Goal: Task Accomplishment & Management: Complete application form

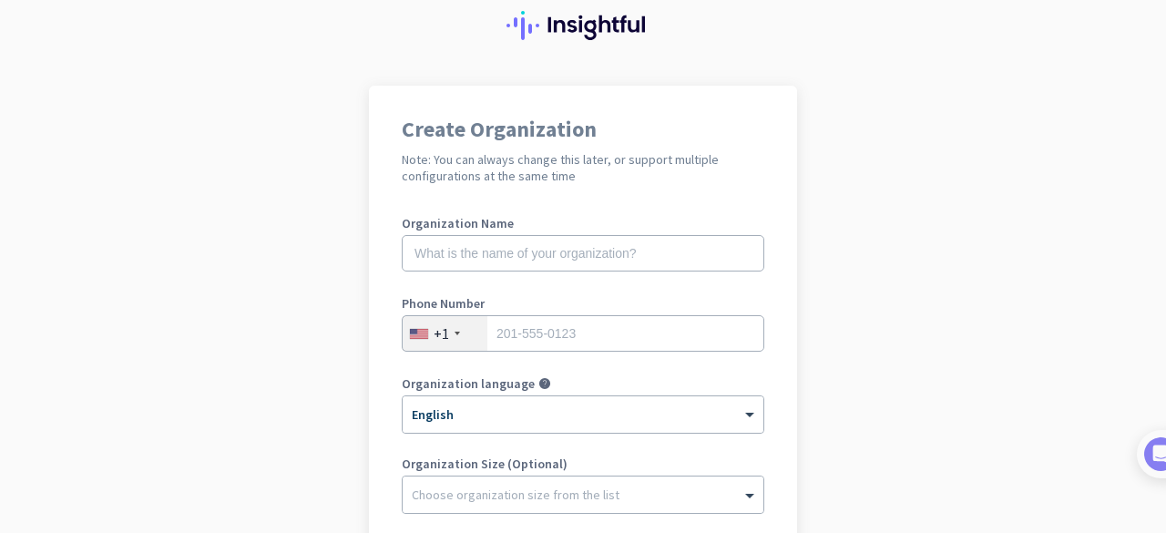
scroll to position [91, 0]
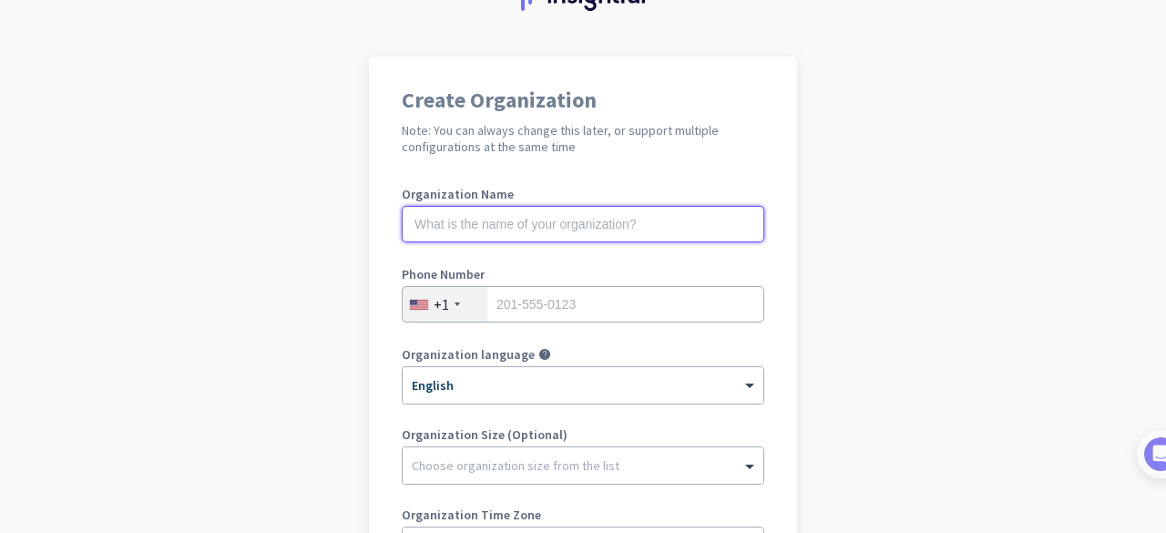
click at [492, 234] on input "text" at bounding box center [583, 224] width 363 height 36
type input "Mercor"
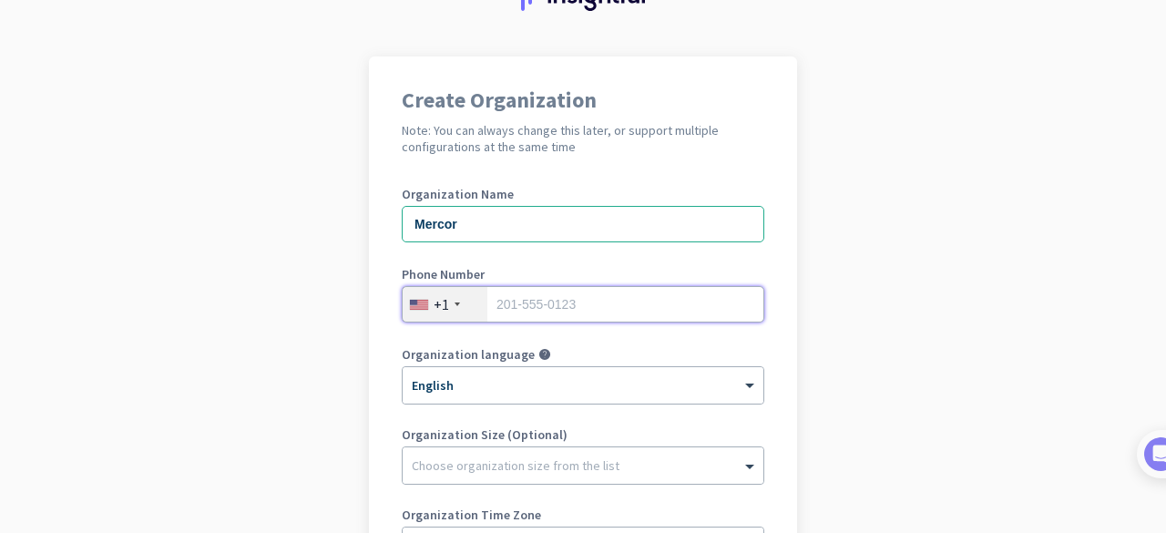
click at [574, 306] on input "tel" at bounding box center [583, 304] width 363 height 36
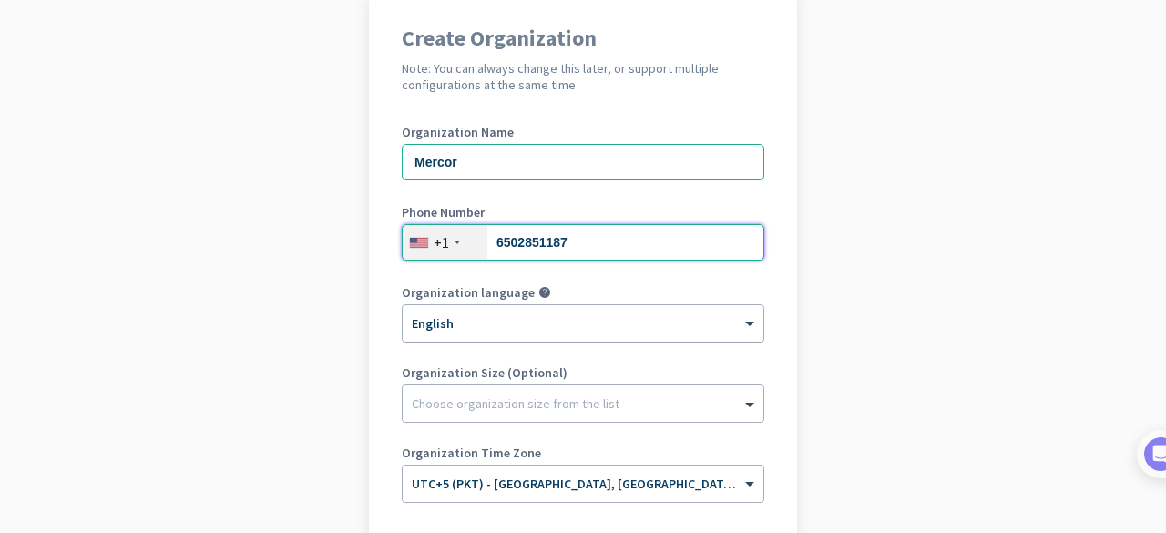
scroll to position [182, 0]
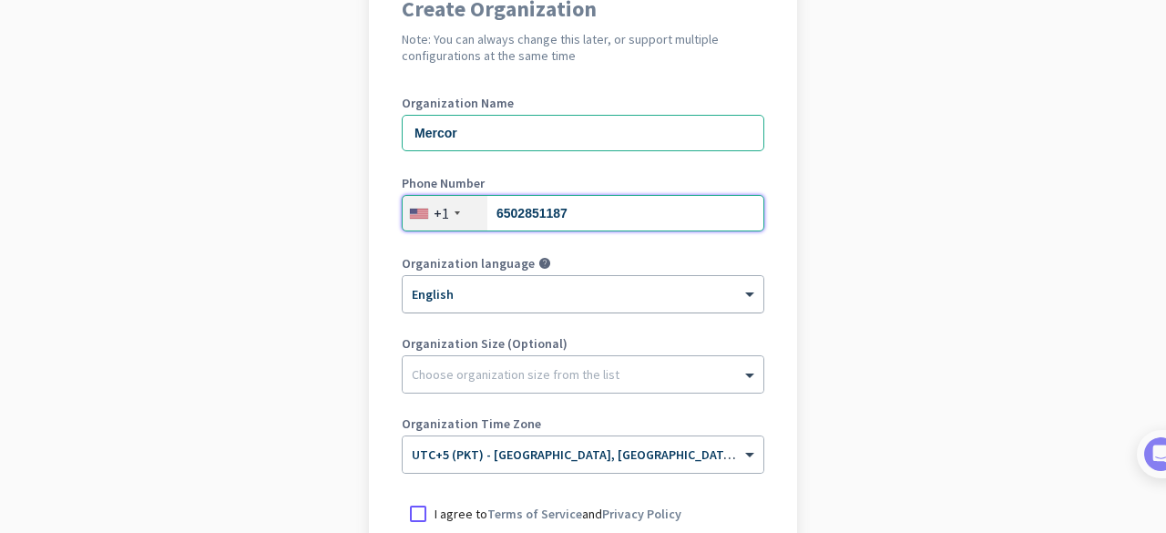
type input "6502851187"
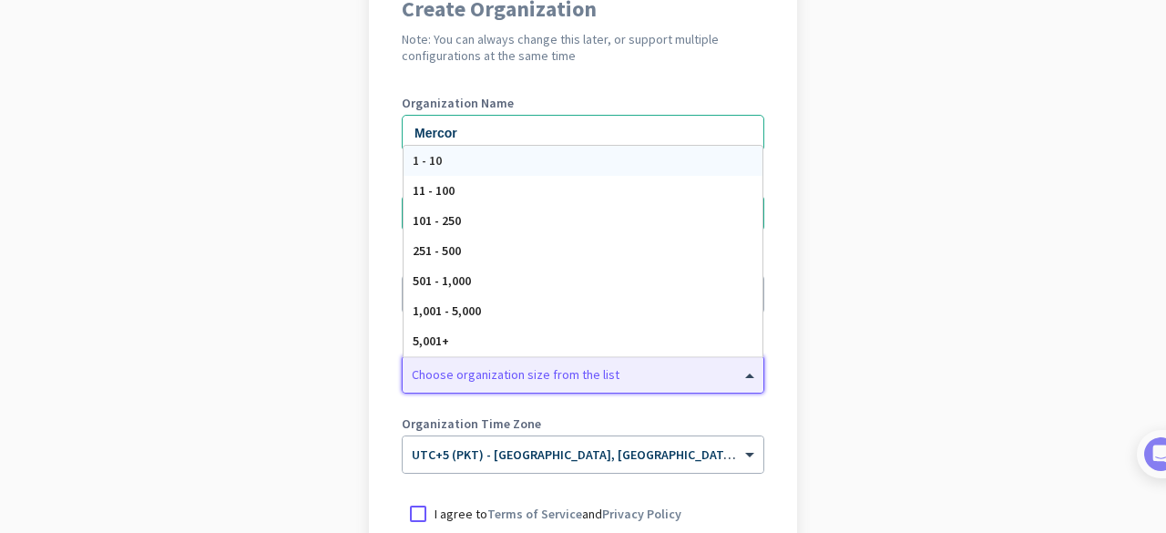
click at [508, 379] on div "Choose organization size from the list" at bounding box center [516, 374] width 208 height 16
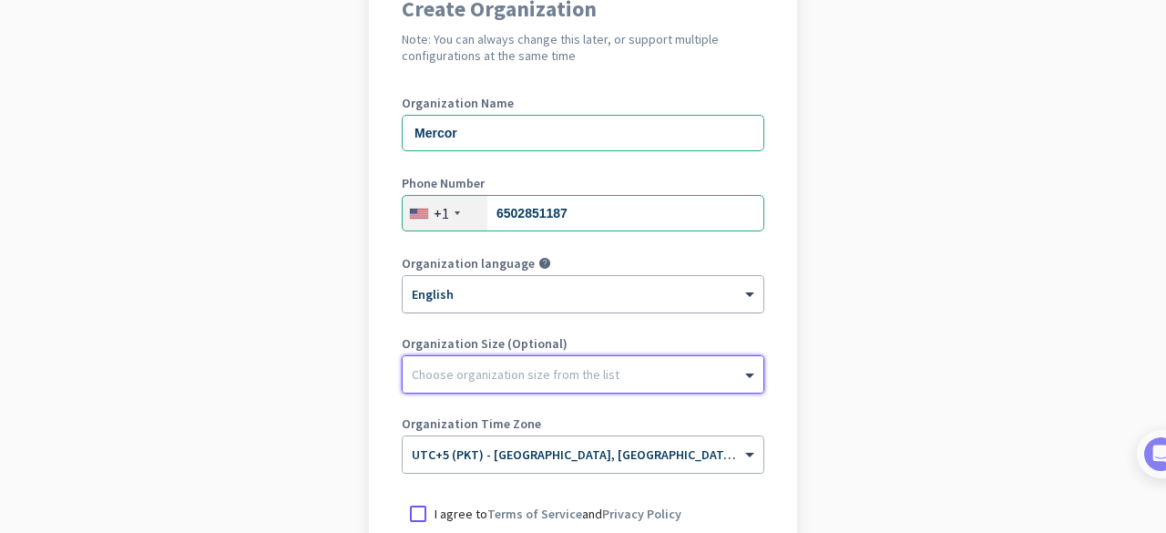
click at [508, 379] on div "Choose organization size from the list" at bounding box center [516, 374] width 208 height 16
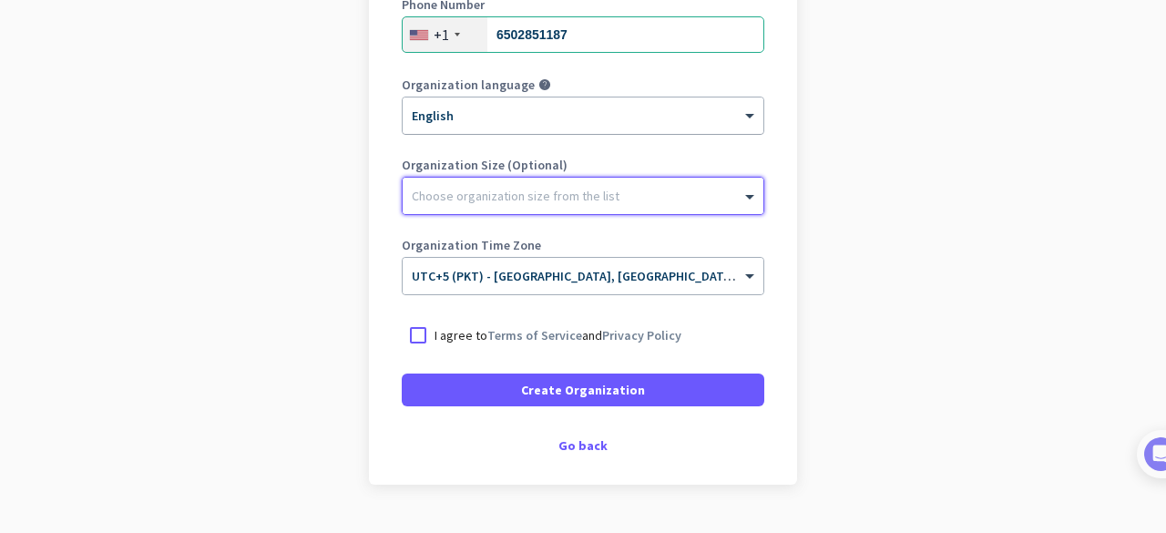
scroll to position [364, 0]
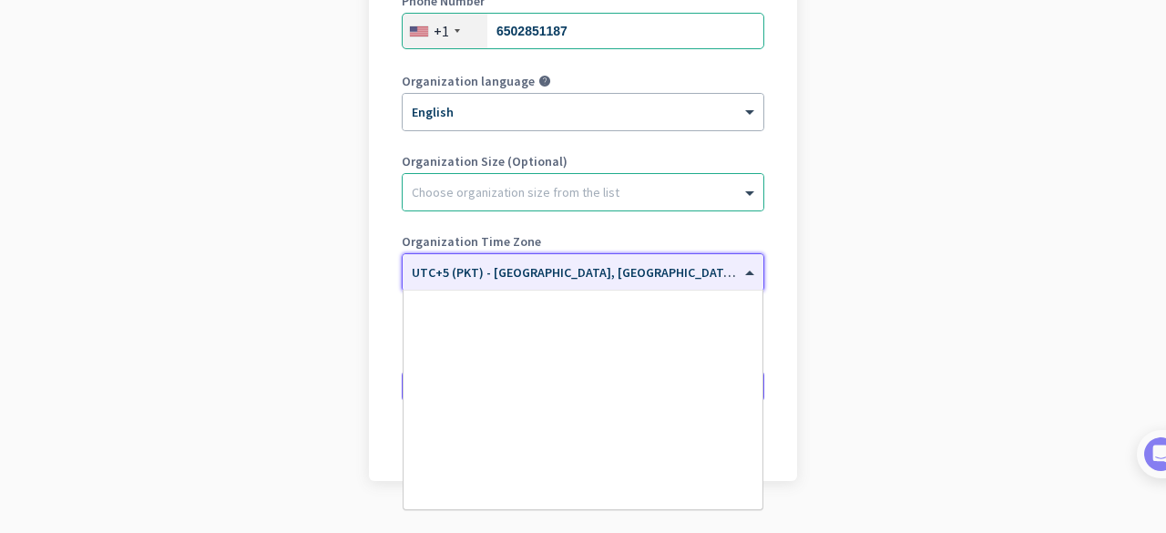
click at [732, 269] on div at bounding box center [583, 266] width 361 height 15
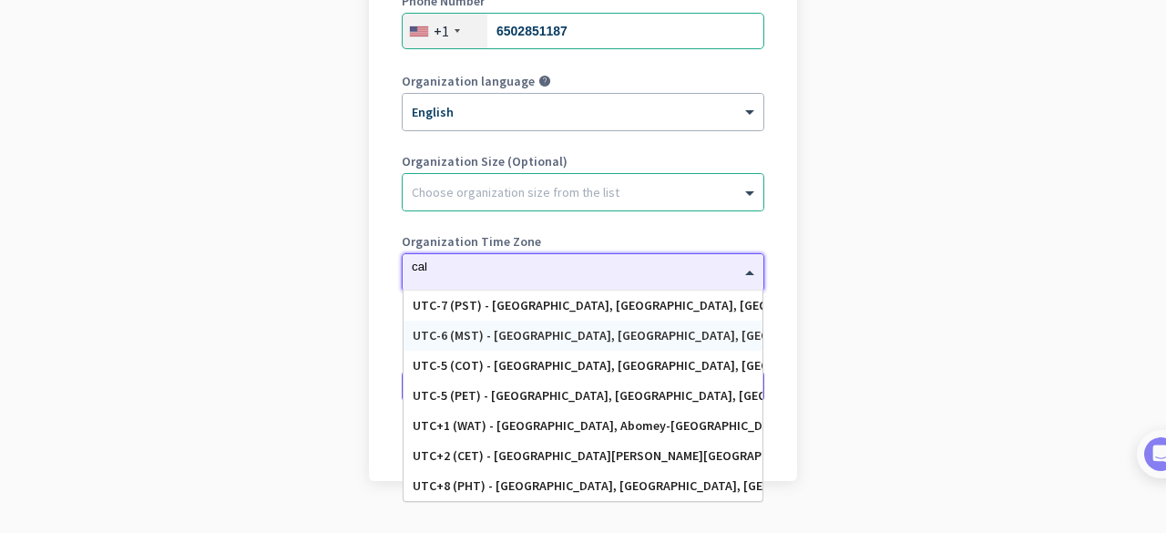
scroll to position [0, 0]
type input "c"
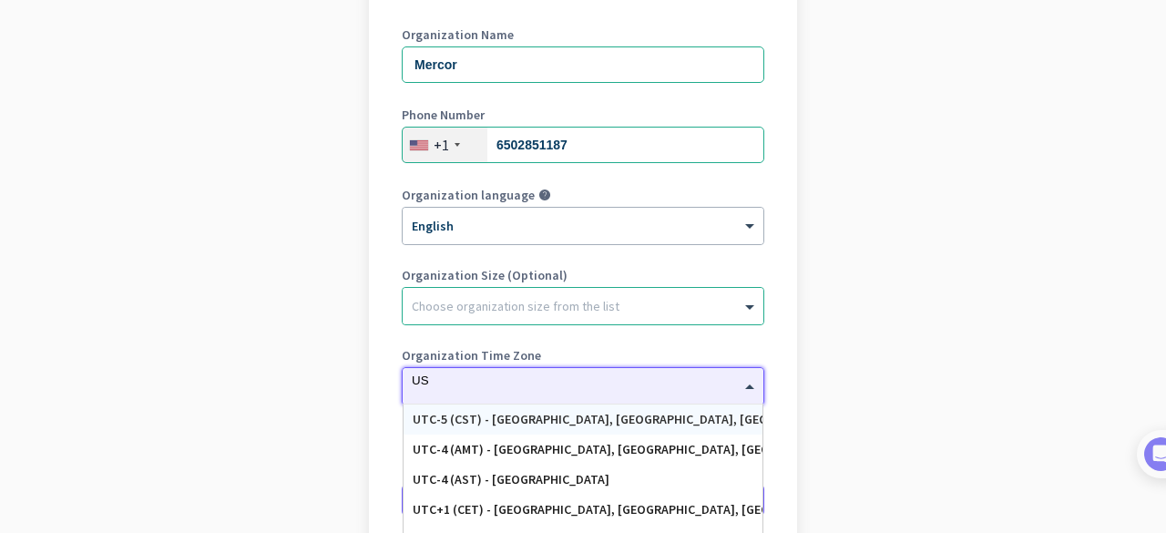
scroll to position [364, 0]
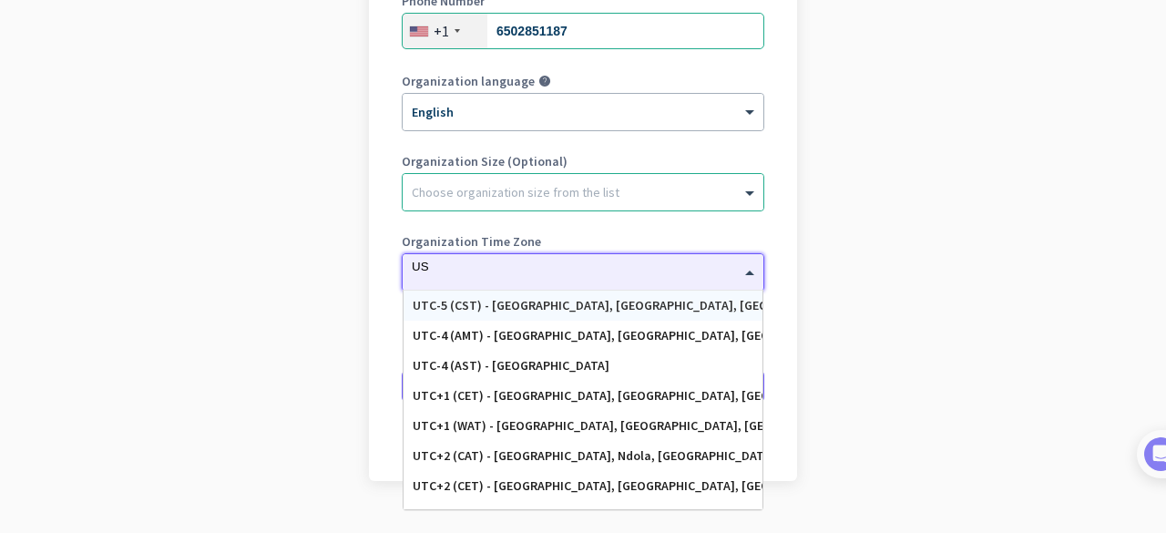
type input "US"
click at [249, 256] on app-onboarding-organization "Create Organization Note: You can always change this later, or support multiple…" at bounding box center [583, 177] width 1166 height 789
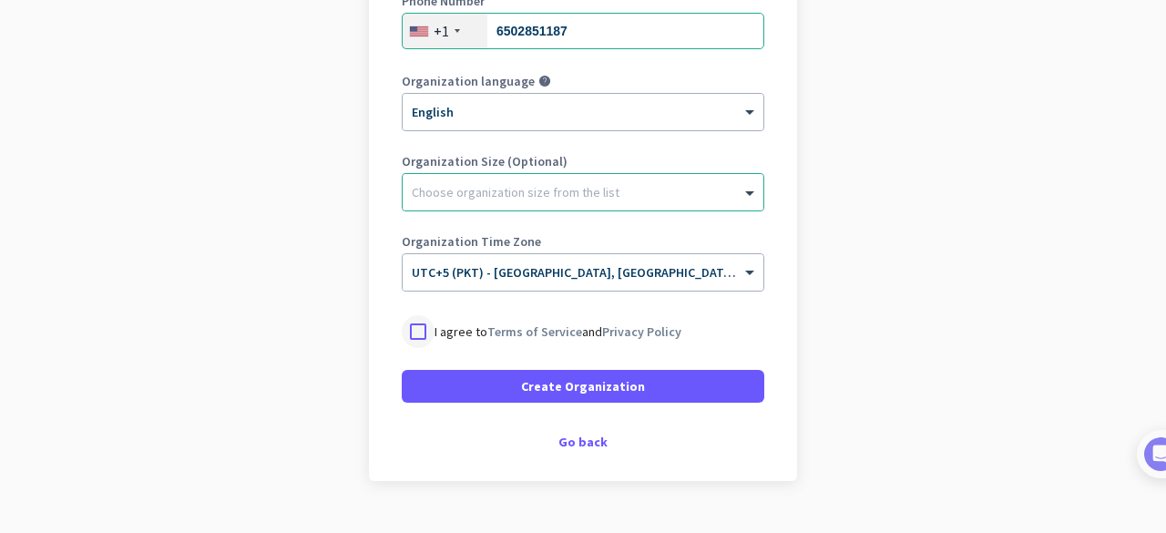
click at [402, 327] on div at bounding box center [418, 331] width 33 height 33
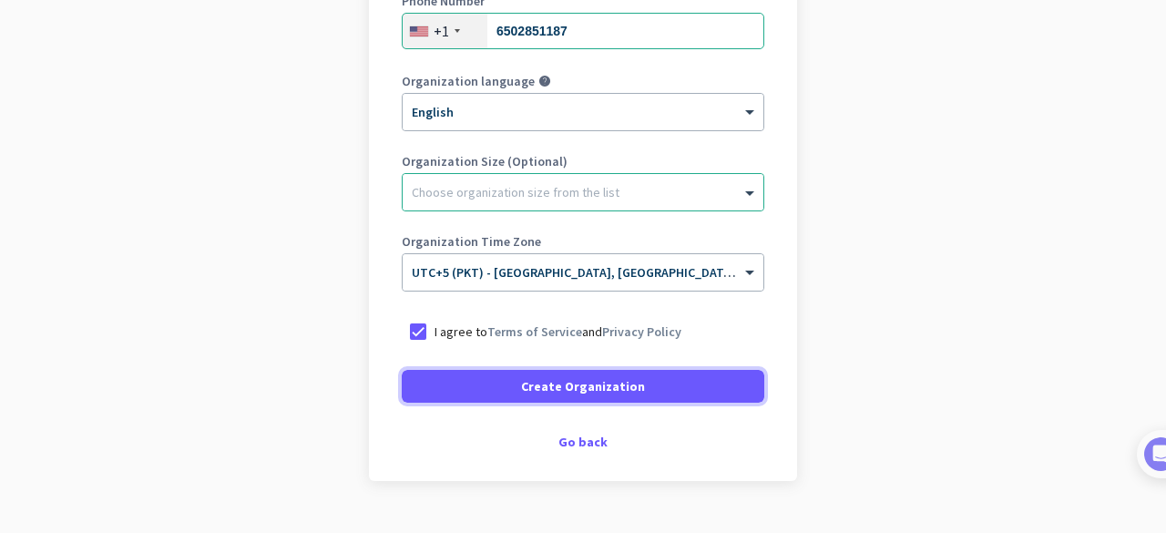
drag, startPoint x: 505, startPoint y: 385, endPoint x: 0, endPoint y: 372, distance: 505.0
click at [0, 372] on app-onboarding-organization "Create Organization Note: You can always change this later, or support multiple…" at bounding box center [583, 177] width 1166 height 789
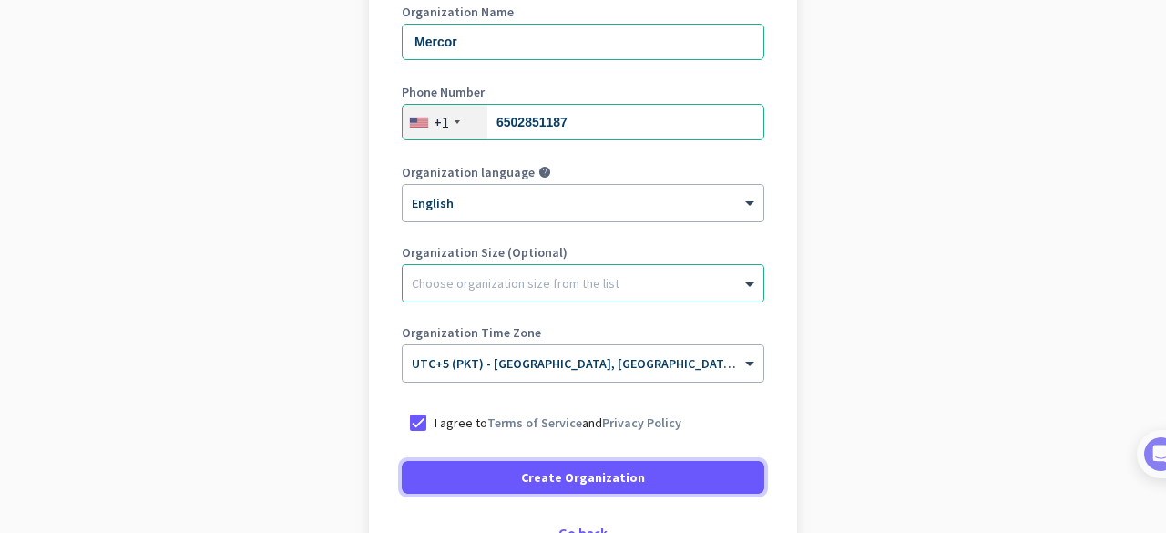
scroll to position [182, 0]
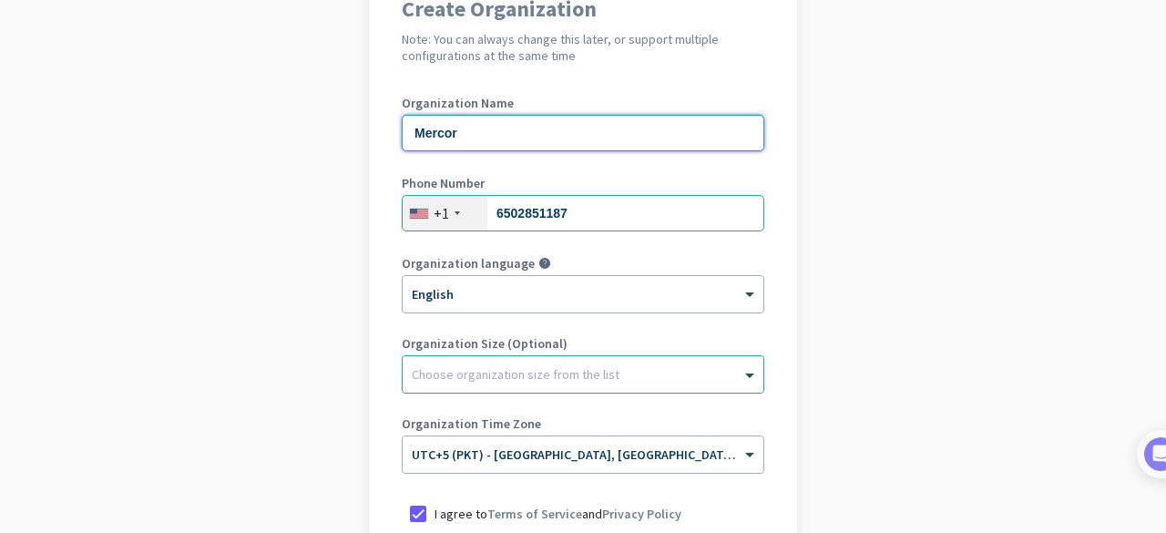
drag, startPoint x: 474, startPoint y: 134, endPoint x: 364, endPoint y: 135, distance: 109.3
click at [369, 135] on div "Create Organization Note: You can always change this later, or support multiple…" at bounding box center [583, 314] width 428 height 698
click at [520, 129] on input "Mercor" at bounding box center [583, 133] width 363 height 36
type input "Mercor"
click at [443, 210] on div "+1" at bounding box center [445, 213] width 85 height 35
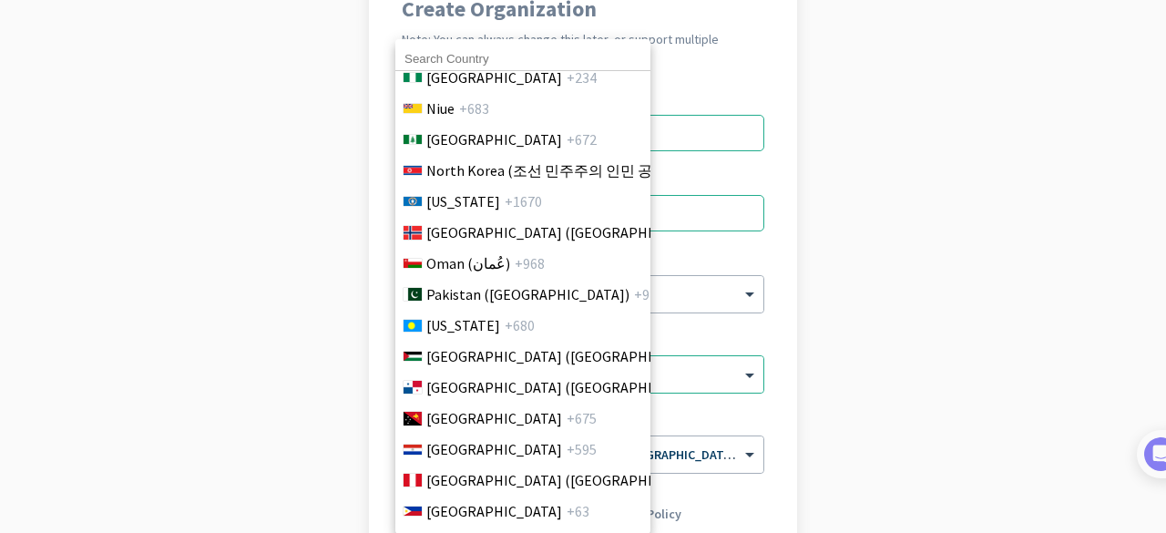
scroll to position [4844, 0]
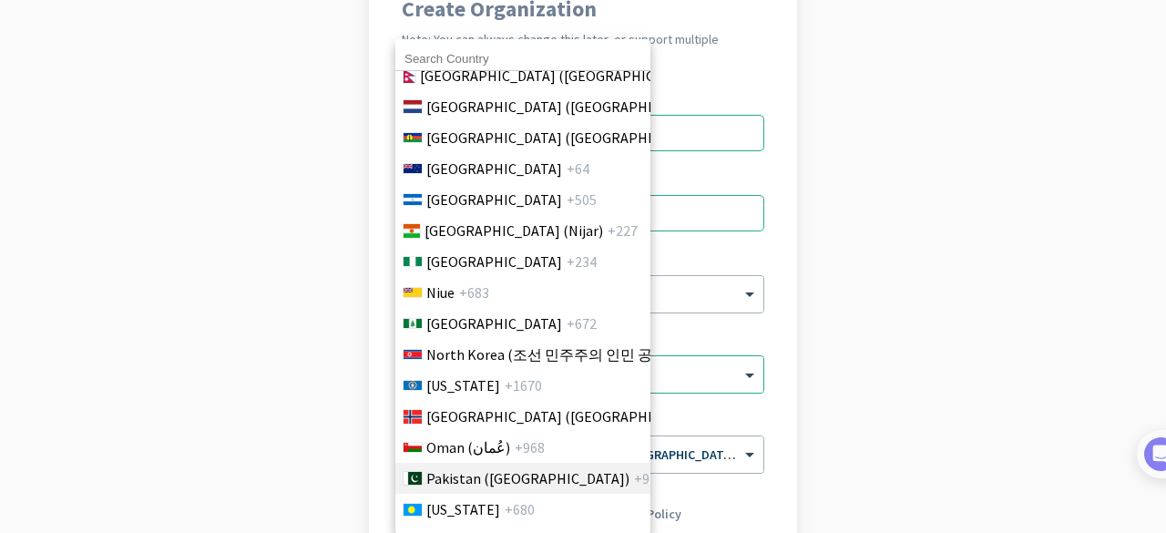
click at [467, 470] on span "Pakistan (‫[GEOGRAPHIC_DATA]‬‎)" at bounding box center [527, 478] width 203 height 22
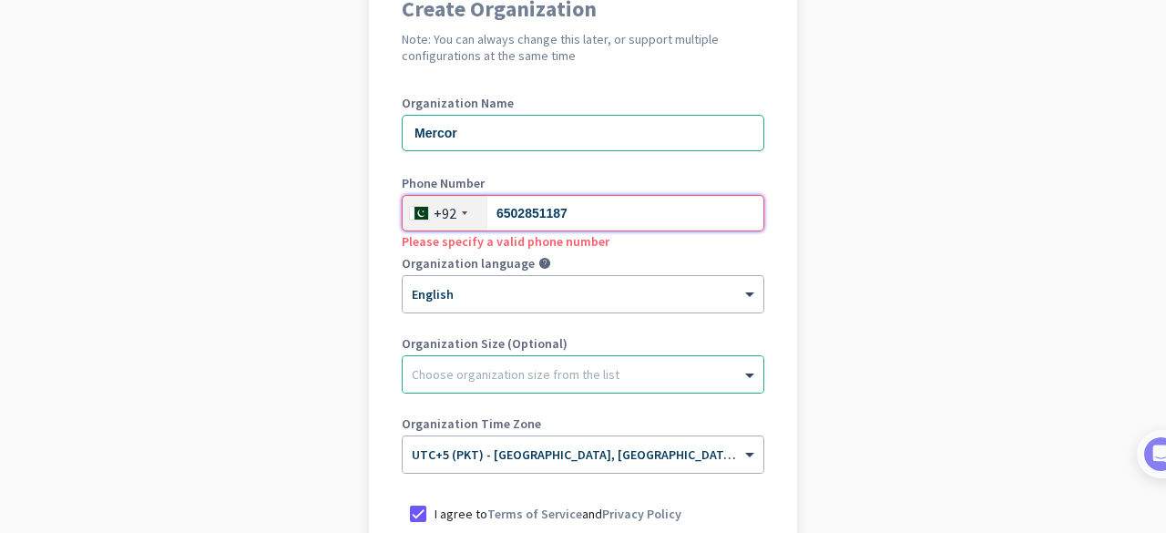
drag, startPoint x: 590, startPoint y: 223, endPoint x: 388, endPoint y: 212, distance: 202.6
click at [388, 212] on div "Create Organization Note: You can always change this later, or support multiple…" at bounding box center [583, 314] width 428 height 698
type input "3364454399"
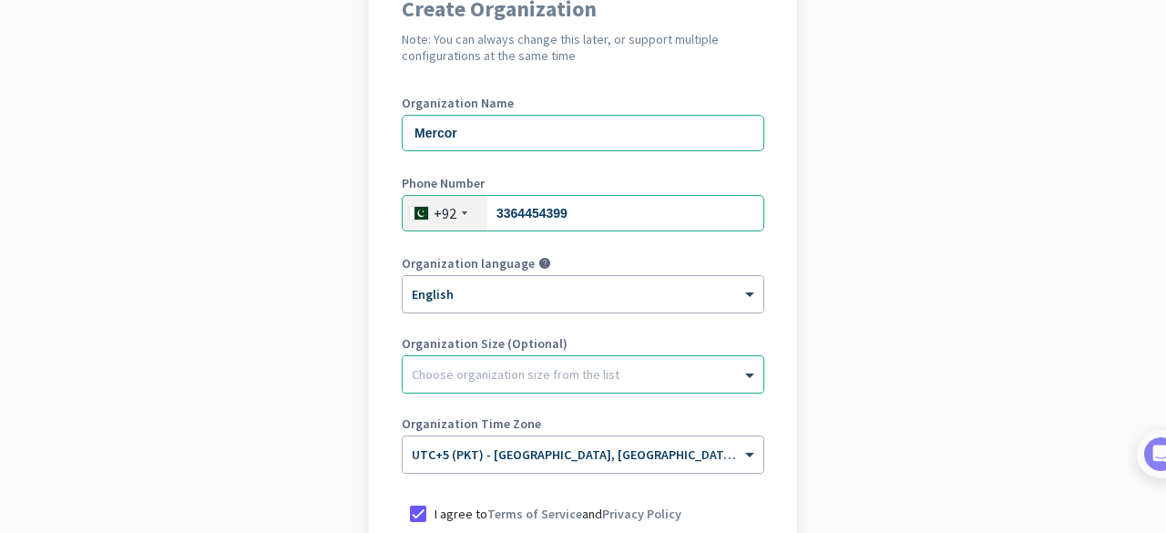
click at [230, 292] on app-onboarding-organization "Create Organization Note: You can always change this later, or support multiple…" at bounding box center [583, 359] width 1166 height 789
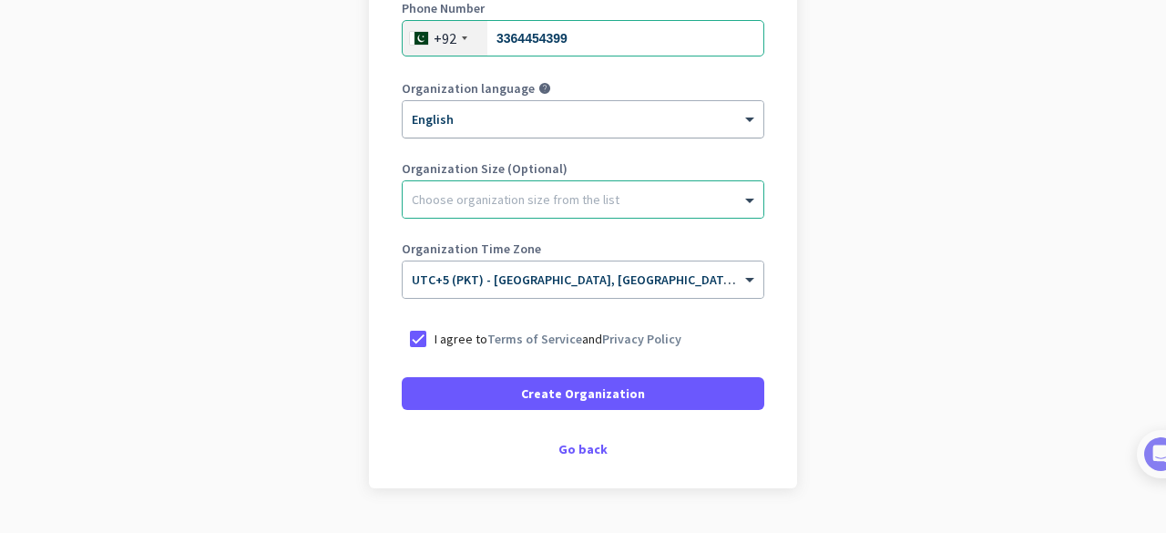
scroll to position [364, 0]
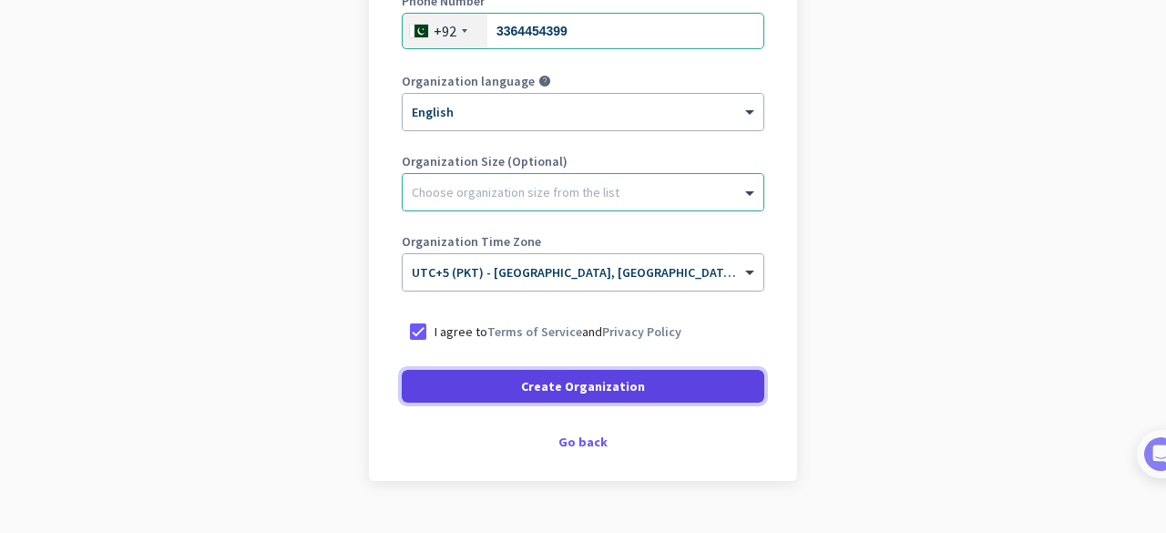
click at [540, 379] on span "Create Organization" at bounding box center [583, 386] width 124 height 18
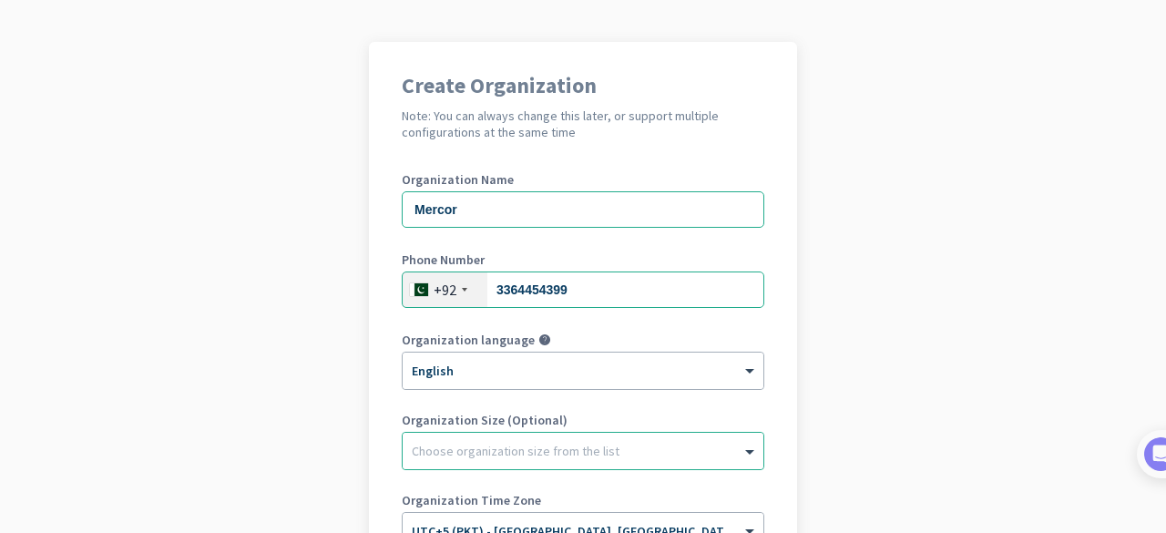
scroll to position [273, 0]
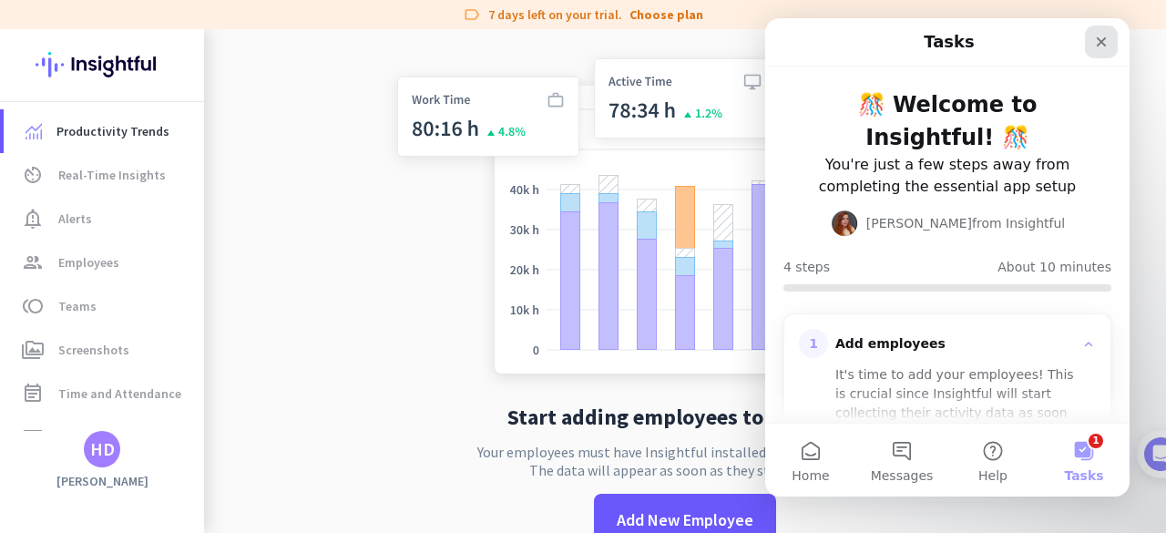
click at [1100, 39] on icon "Close" at bounding box center [1101, 42] width 15 height 15
